Goal: Task Accomplishment & Management: Complete application form

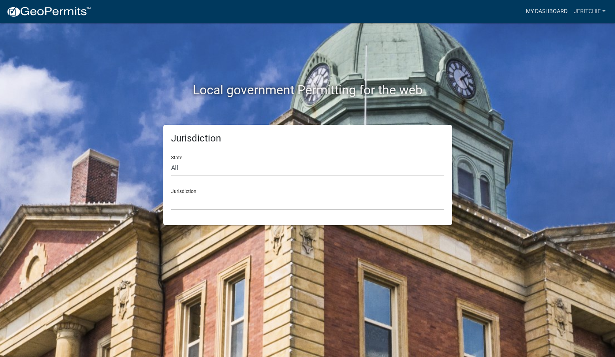
click at [550, 14] on link "My Dashboard" at bounding box center [547, 11] width 48 height 15
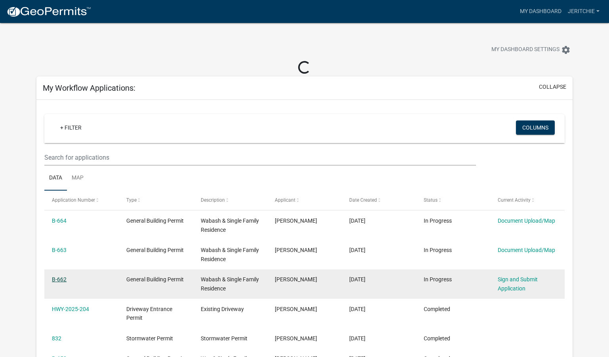
click at [59, 282] on link "B-662" at bounding box center [59, 279] width 15 height 6
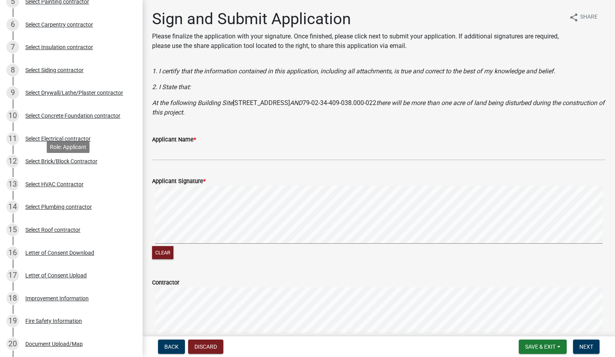
scroll to position [277, 0]
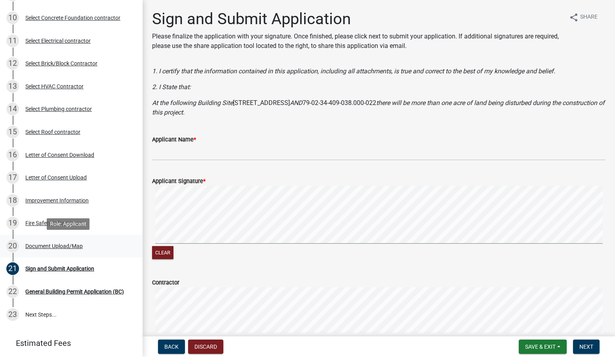
click at [57, 245] on div "Document Upload/Map" at bounding box center [53, 246] width 57 height 6
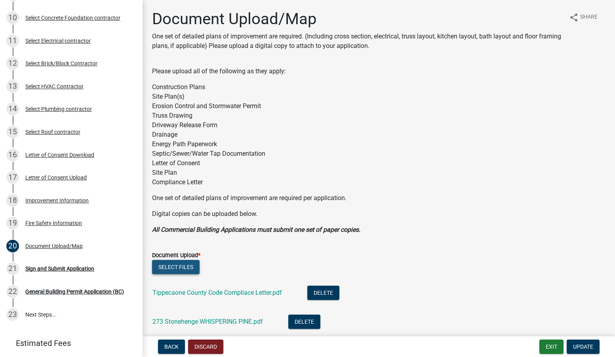
click at [175, 264] on button "Select files" at bounding box center [176, 267] width 48 height 14
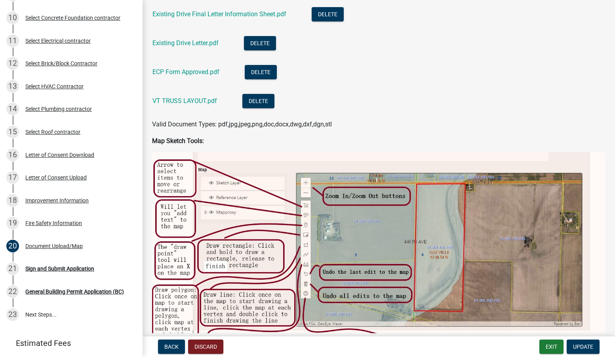
scroll to position [476, 0]
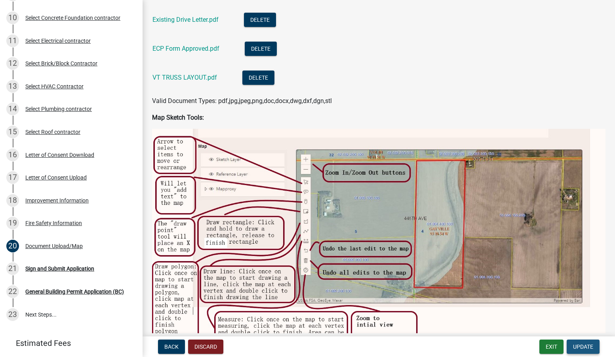
click at [577, 344] on span "Update" at bounding box center [583, 347] width 20 height 6
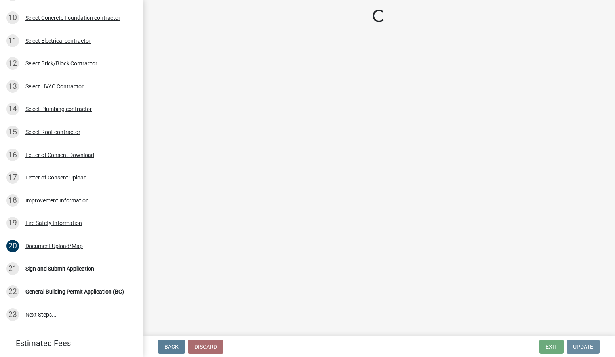
scroll to position [0, 0]
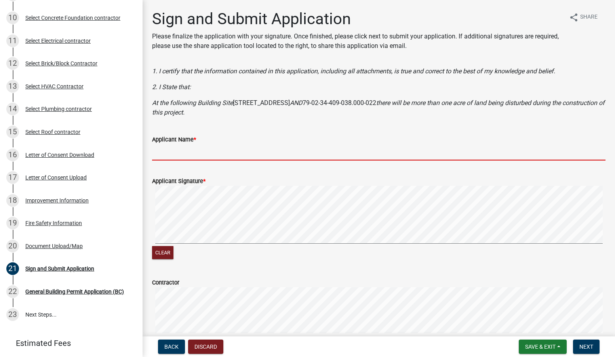
click at [174, 149] on input "Applicant Name *" at bounding box center [379, 152] width 454 height 16
type input "[PERSON_NAME]"
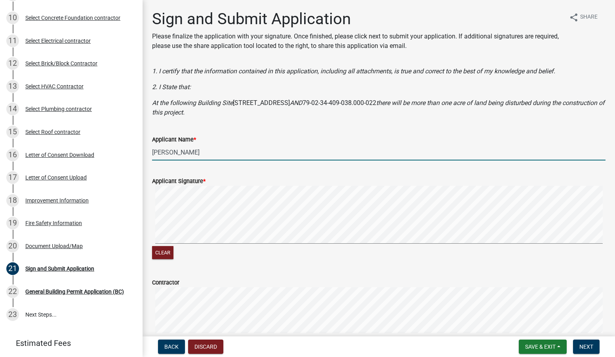
click at [149, 246] on div "Applicant Signature * Clear" at bounding box center [379, 214] width 466 height 94
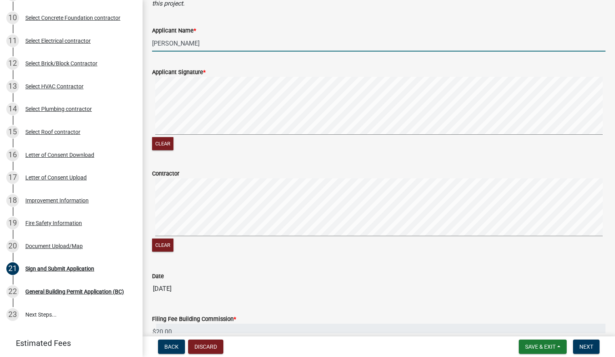
scroll to position [119, 0]
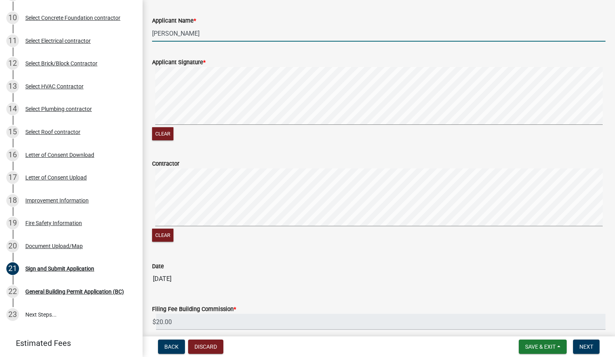
click at [151, 226] on div "Contractor Clear" at bounding box center [379, 196] width 466 height 94
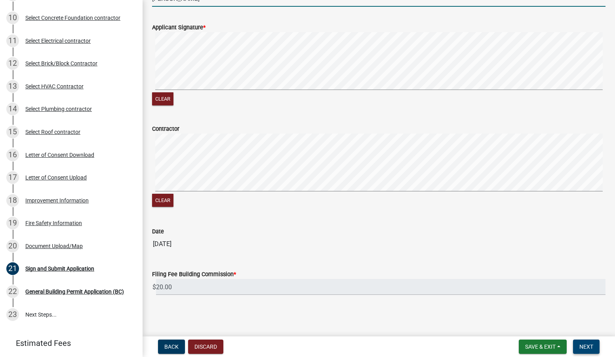
click at [579, 347] on button "Next" at bounding box center [586, 347] width 27 height 14
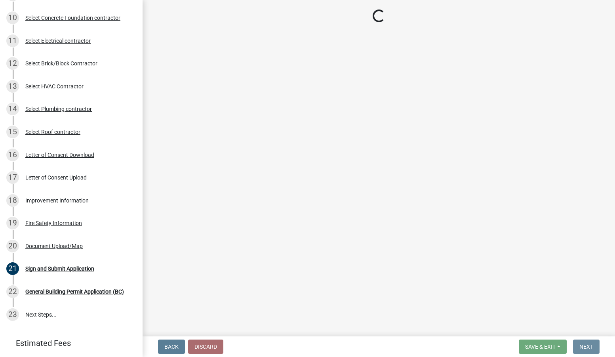
scroll to position [0, 0]
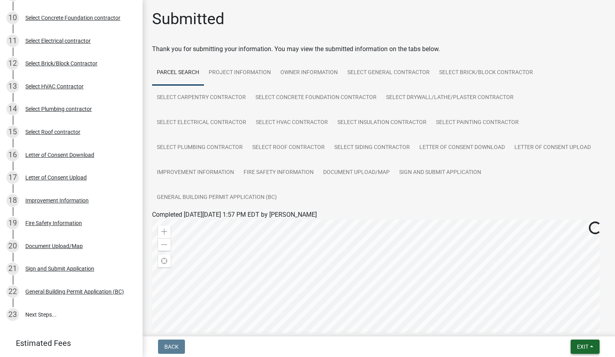
click at [576, 346] on button "Exit" at bounding box center [585, 347] width 29 height 14
click at [569, 329] on button "Save & Exit" at bounding box center [568, 326] width 63 height 19
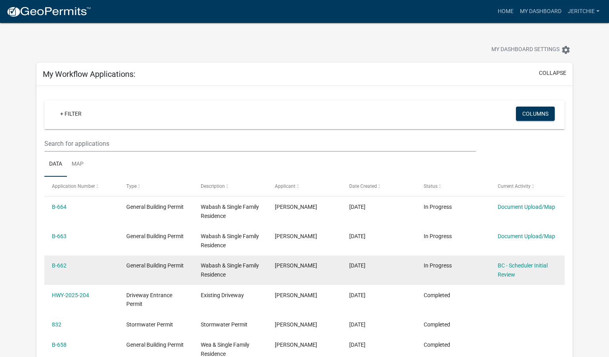
click at [144, 270] on div "General Building Permit" at bounding box center [155, 265] width 59 height 9
click at [60, 262] on link "B-662" at bounding box center [59, 265] width 15 height 6
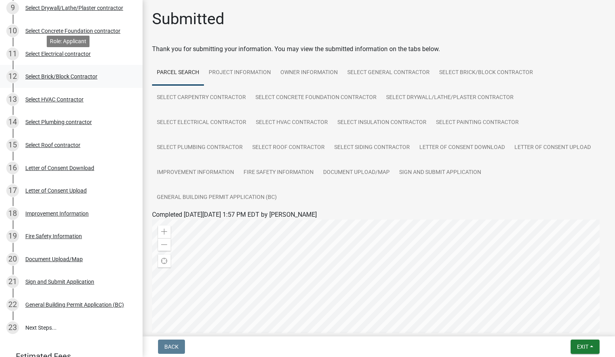
scroll to position [277, 0]
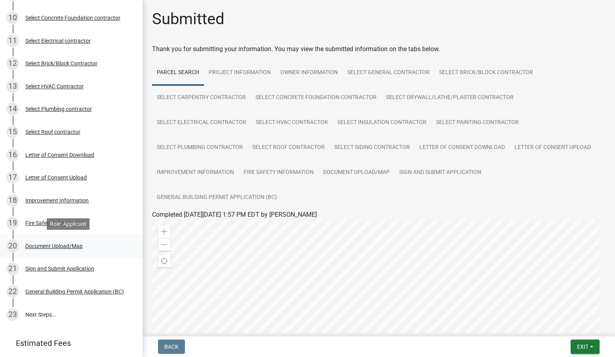
click at [55, 244] on div "Document Upload/Map" at bounding box center [53, 246] width 57 height 6
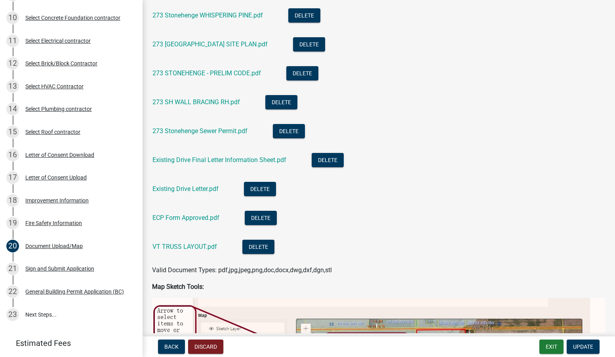
scroll to position [317, 0]
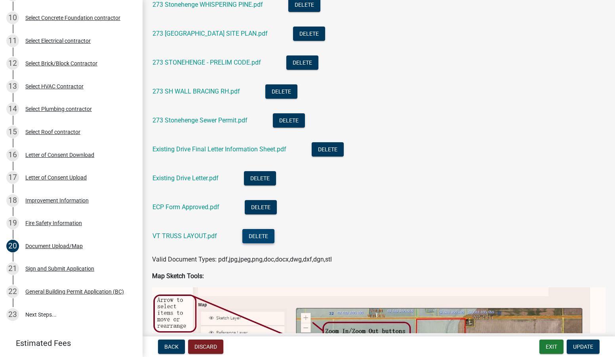
click at [269, 238] on button "Delete" at bounding box center [259, 236] width 32 height 14
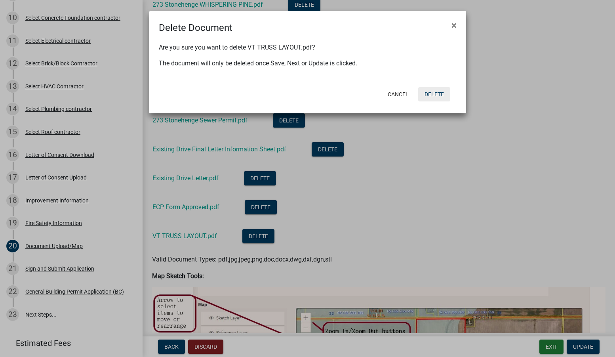
click at [442, 95] on button "Delete" at bounding box center [434, 94] width 32 height 14
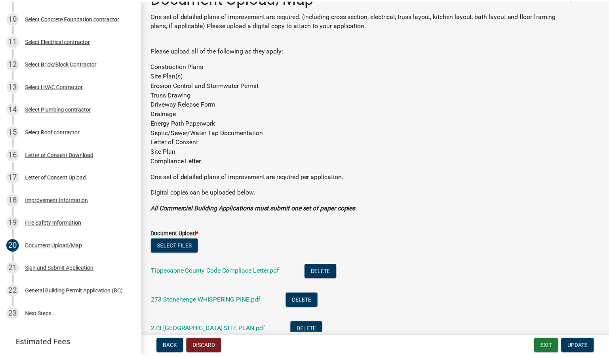
scroll to position [0, 0]
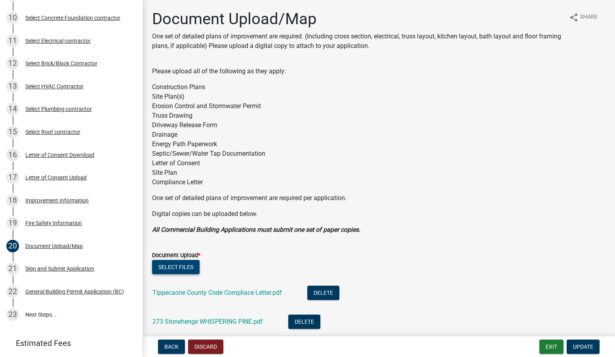
click at [172, 269] on button "Select files" at bounding box center [176, 267] width 48 height 14
click at [588, 350] on span "Update" at bounding box center [583, 347] width 20 height 6
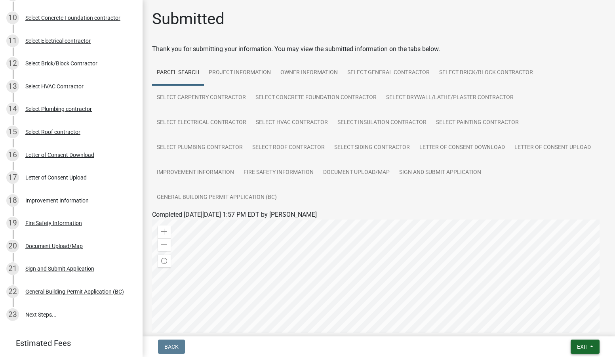
click at [576, 350] on button "Exit" at bounding box center [585, 347] width 29 height 14
click at [571, 329] on button "Save & Exit" at bounding box center [568, 326] width 63 height 19
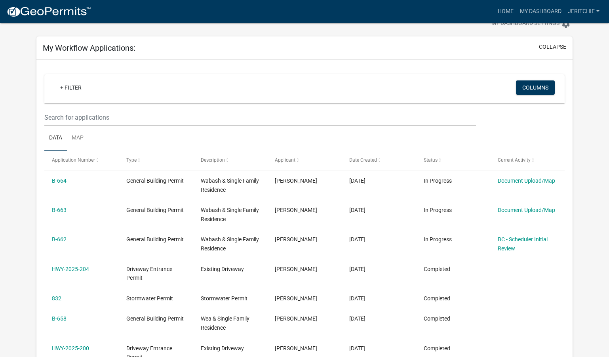
scroll to position [40, 0]
